Goal: Task Accomplishment & Management: Manage account settings

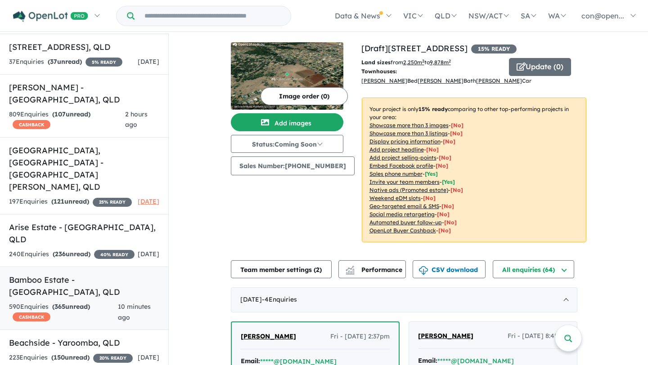
scroll to position [75, 0]
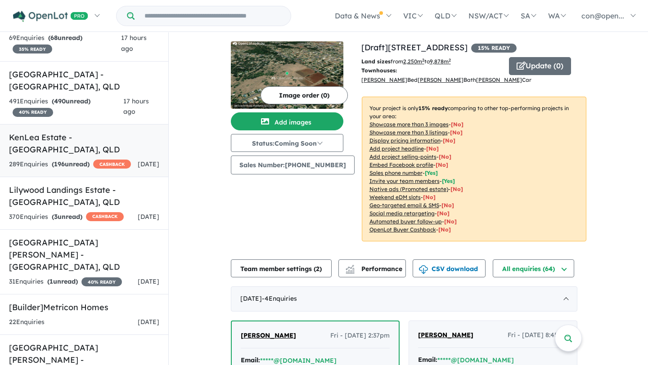
scroll to position [1777, 0]
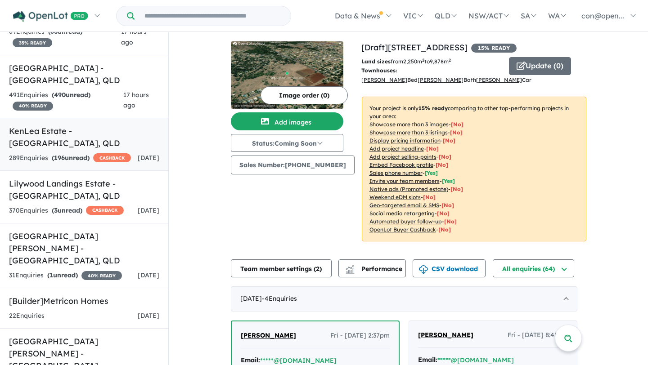
click at [68, 154] on strong "( 196 unread)" at bounding box center [71, 158] width 38 height 8
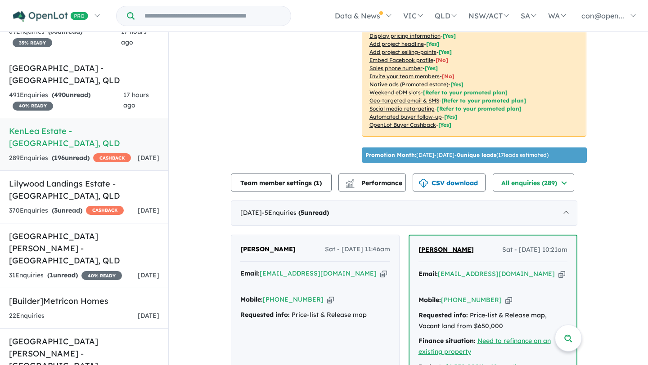
scroll to position [224, 0]
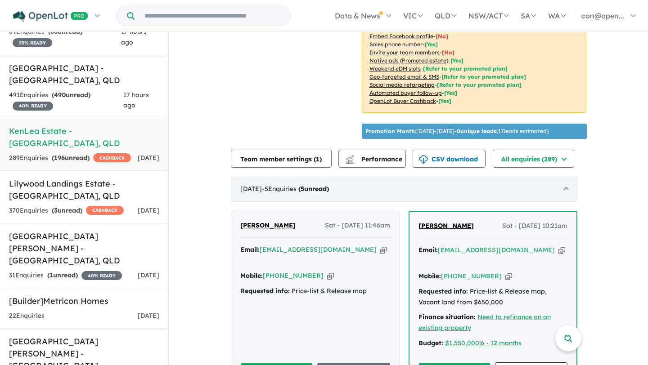
click at [314, 191] on div "August 2025 - 5 Enquir ies ( 5 unread)" at bounding box center [404, 189] width 346 height 25
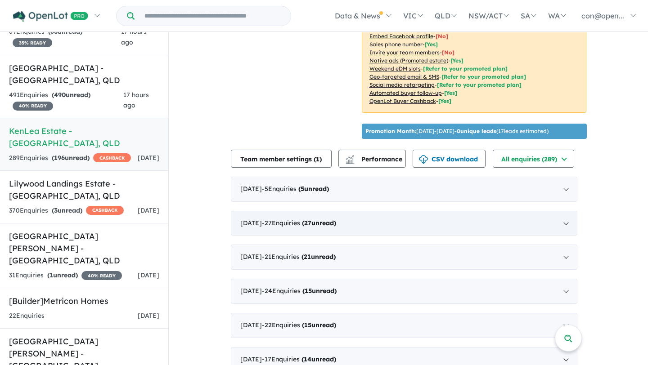
click at [314, 220] on span "( 27 unread)" at bounding box center [318, 223] width 36 height 8
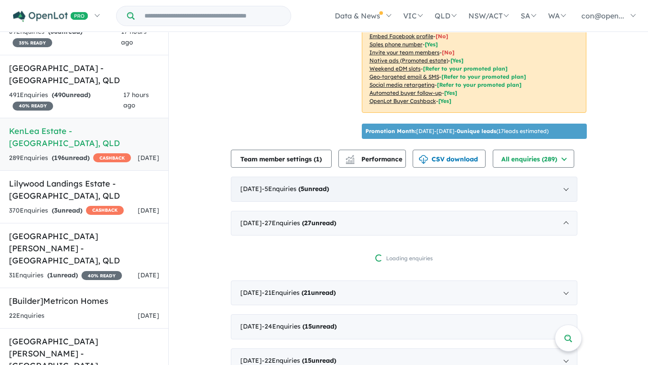
click at [319, 180] on div "August 2025 - 5 Enquir ies ( 5 unread)" at bounding box center [404, 189] width 346 height 25
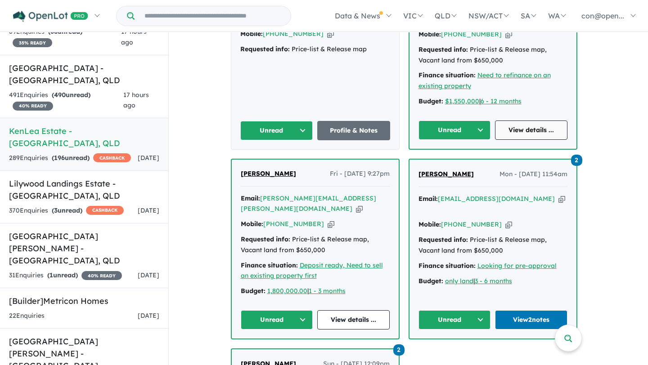
scroll to position [520, 0]
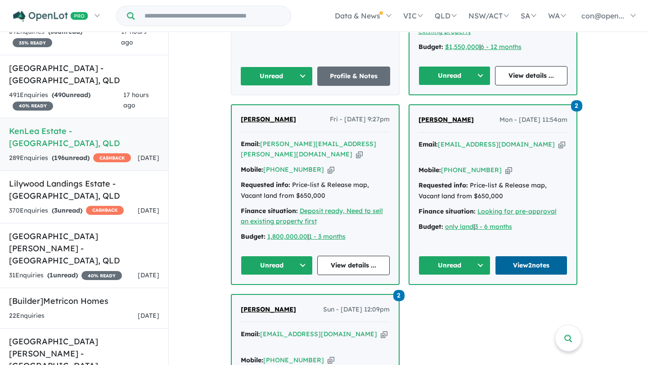
click at [528, 256] on link "View 2 notes" at bounding box center [531, 265] width 72 height 19
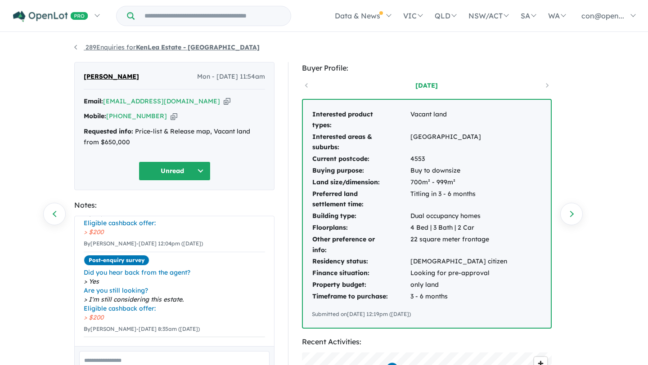
click at [140, 46] on strong "KenLea Estate - [GEOGRAPHIC_DATA]" at bounding box center [198, 47] width 124 height 8
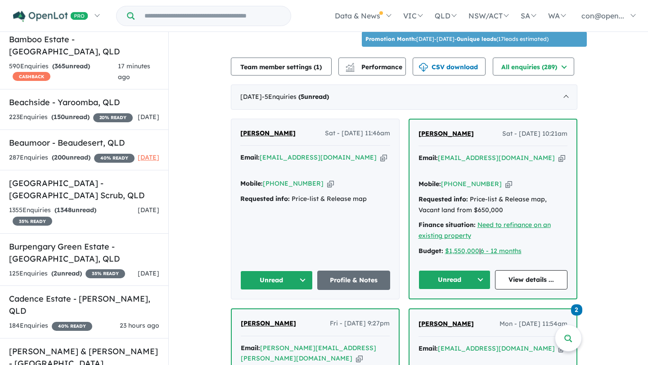
scroll to position [317, 0]
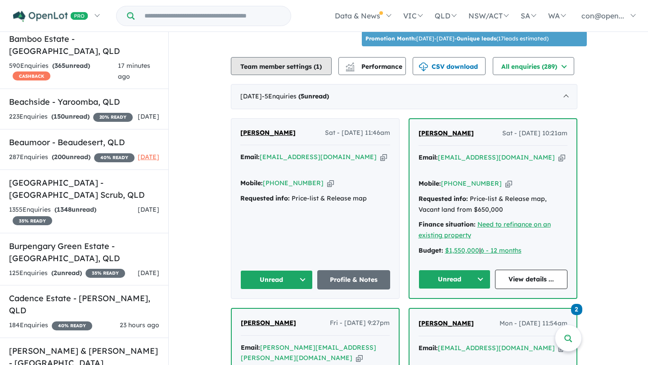
click at [298, 60] on button "Team member settings ( 1 )" at bounding box center [281, 66] width 101 height 18
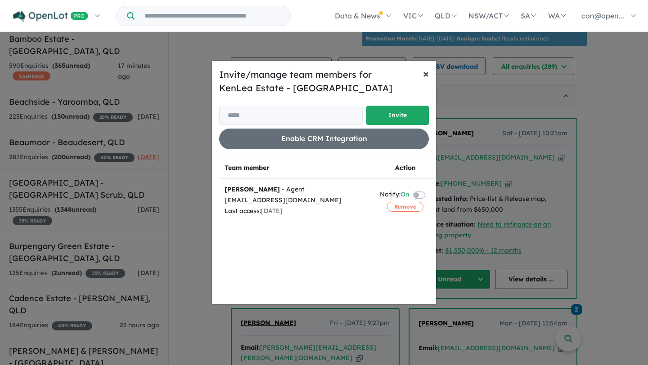
click at [425, 74] on span "×" at bounding box center [426, 73] width 6 height 13
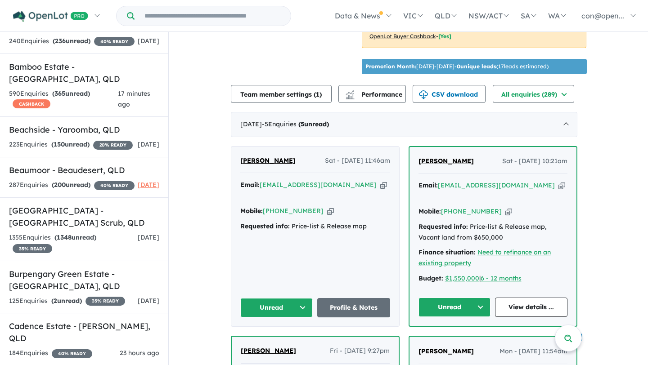
scroll to position [282, 0]
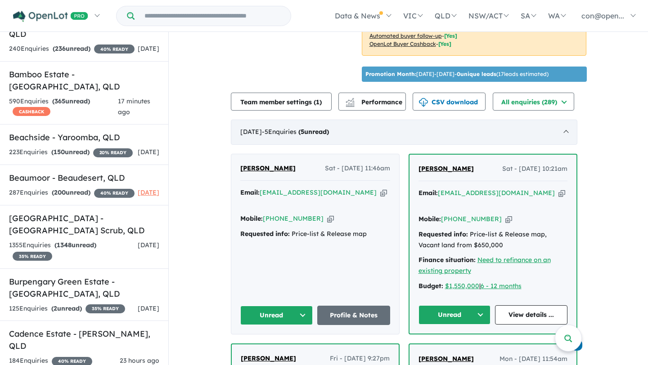
click at [323, 128] on strong "( 5 unread)" at bounding box center [313, 132] width 31 height 8
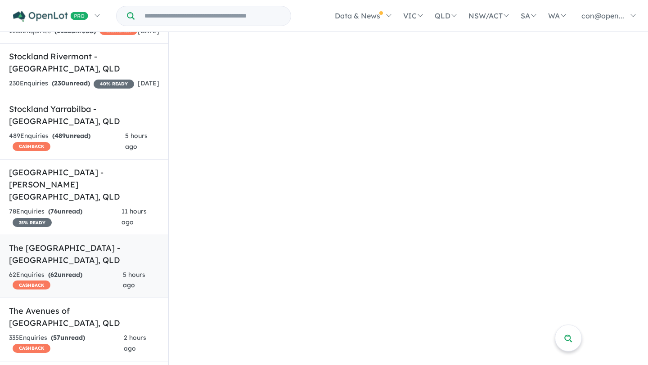
scroll to position [2998, 0]
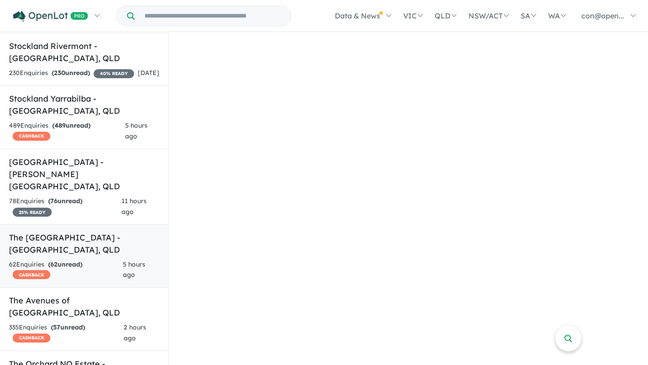
click at [86, 232] on h5 "The [GEOGRAPHIC_DATA] - [GEOGRAPHIC_DATA] , [GEOGRAPHIC_DATA]" at bounding box center [84, 244] width 150 height 24
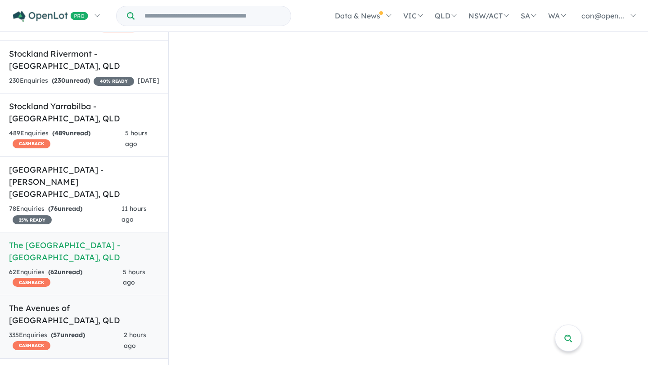
scroll to position [2991, 0]
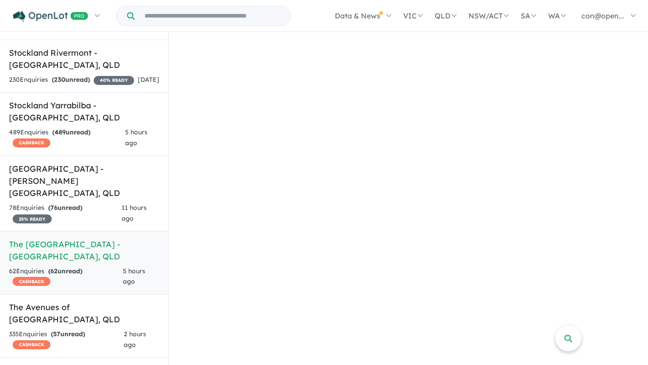
click at [59, 238] on h5 "The [GEOGRAPHIC_DATA] - [GEOGRAPHIC_DATA] , [GEOGRAPHIC_DATA]" at bounding box center [84, 250] width 150 height 24
click at [76, 238] on h5 "The [GEOGRAPHIC_DATA] - [GEOGRAPHIC_DATA] , [GEOGRAPHIC_DATA]" at bounding box center [84, 250] width 150 height 24
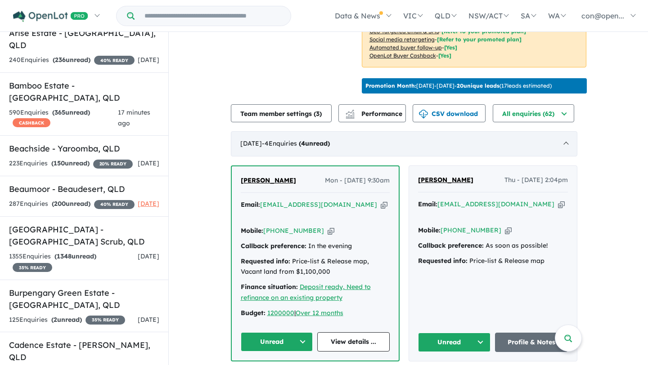
scroll to position [270, 0]
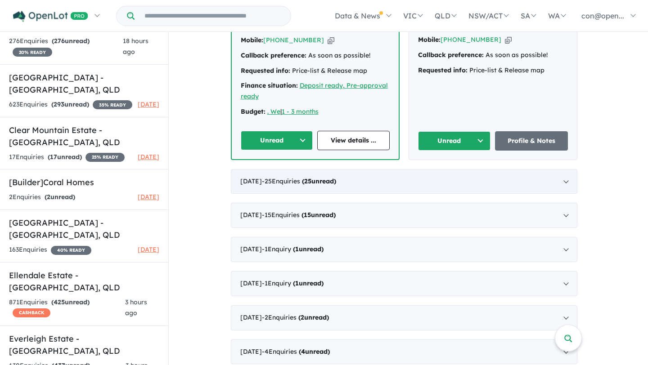
click at [336, 177] on strong "( 25 unread)" at bounding box center [319, 181] width 34 height 8
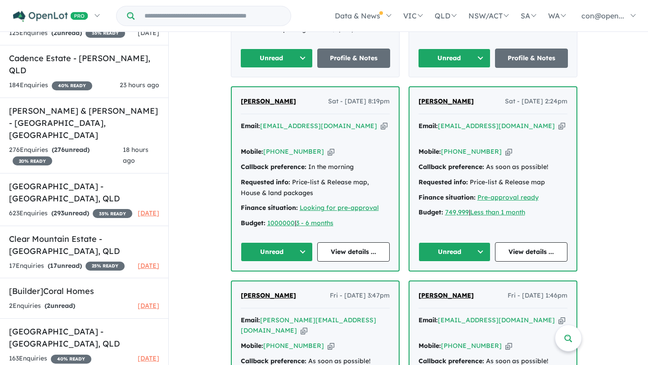
scroll to position [561, 0]
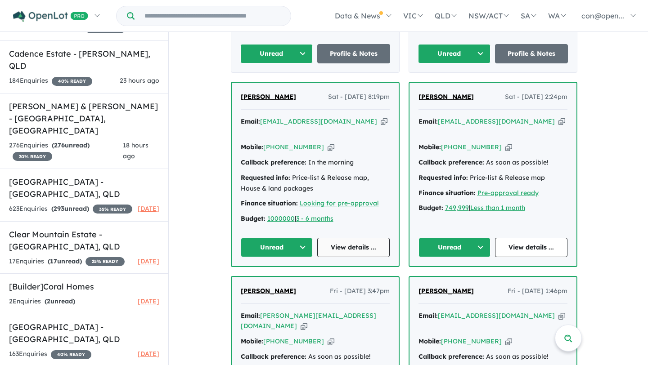
click at [370, 238] on link "View details ..." at bounding box center [353, 247] width 72 height 19
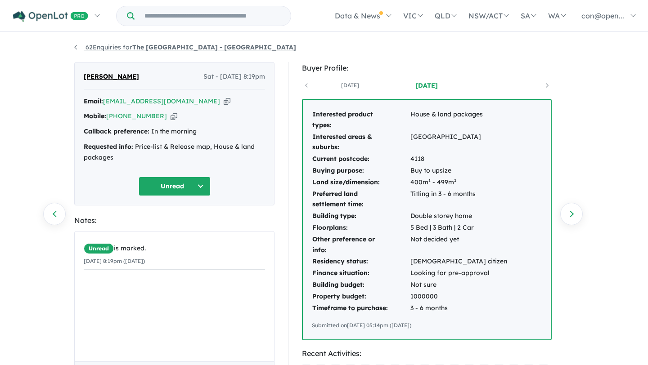
click at [161, 50] on strong "The [GEOGRAPHIC_DATA] - [GEOGRAPHIC_DATA]" at bounding box center [214, 47] width 164 height 8
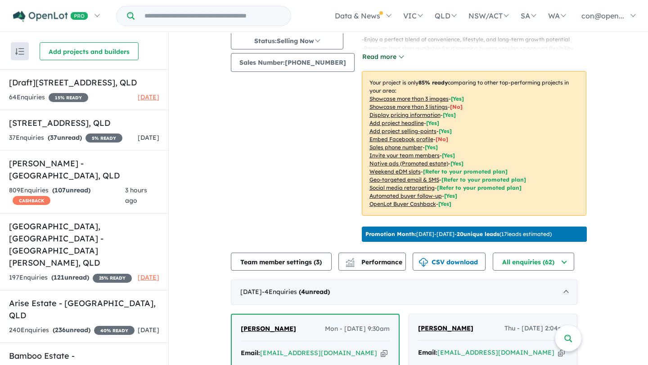
scroll to position [181, 0]
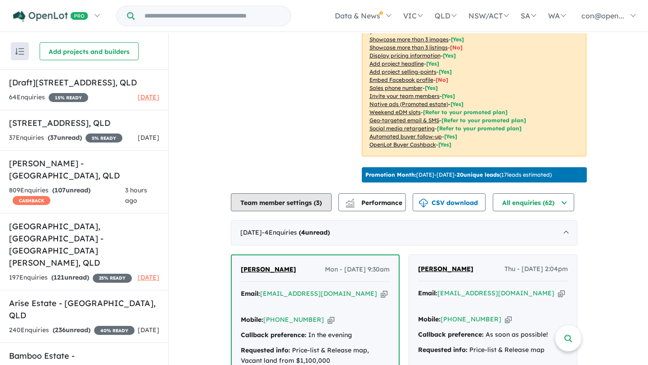
click at [290, 211] on button "Team member settings ( 3 )" at bounding box center [281, 202] width 101 height 18
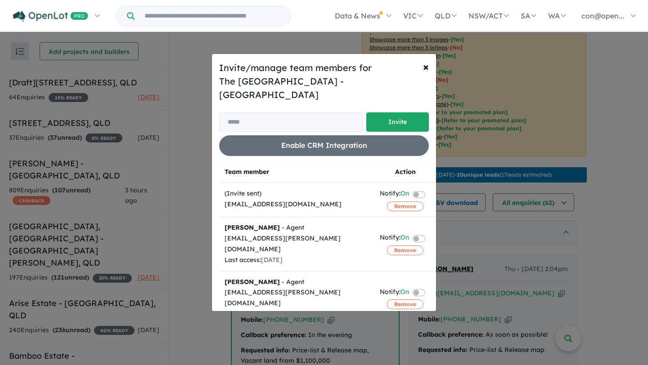
scroll to position [3, 0]
click at [425, 72] on span "×" at bounding box center [426, 66] width 6 height 13
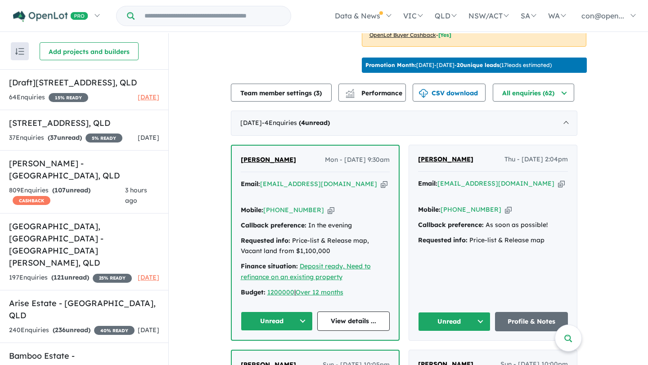
scroll to position [277, 0]
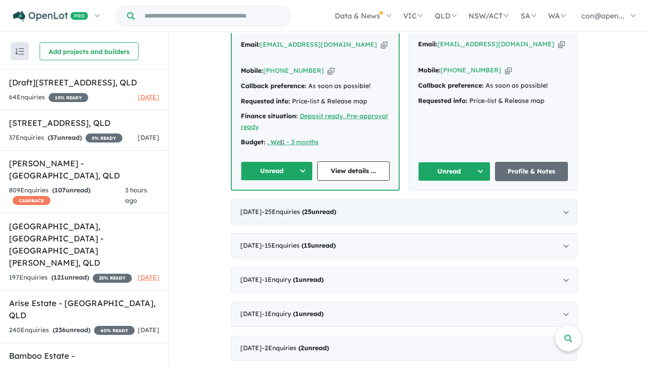
click at [336, 208] on strong "( 25 unread)" at bounding box center [319, 212] width 34 height 8
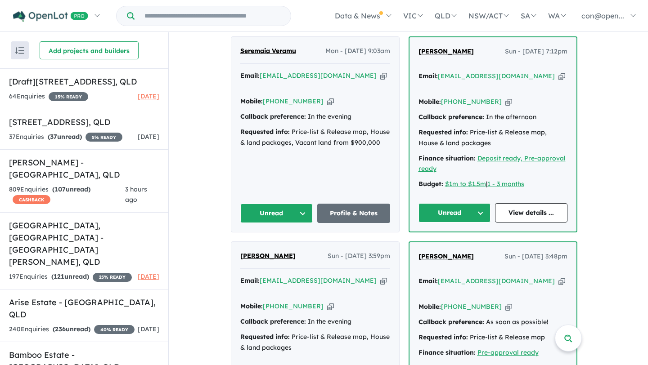
scroll to position [1204, 0]
